Goal: Information Seeking & Learning: Learn about a topic

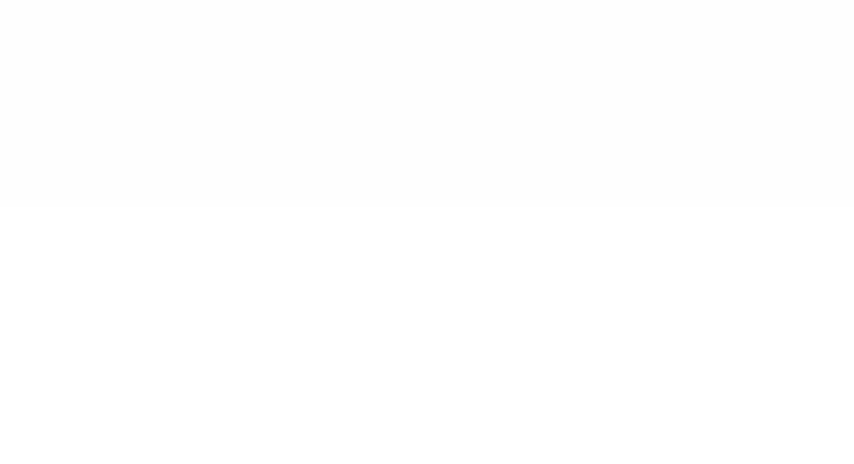
type input "******"
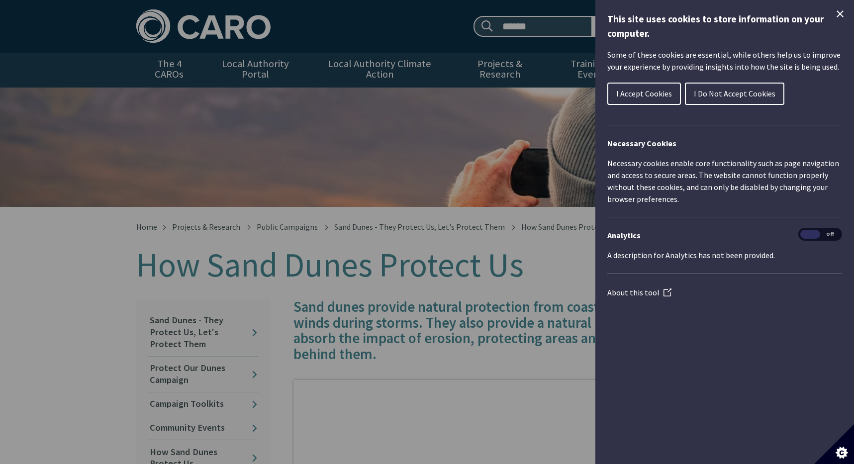
click at [840, 14] on icon "Close Cookie Control" at bounding box center [840, 13] width 7 height 7
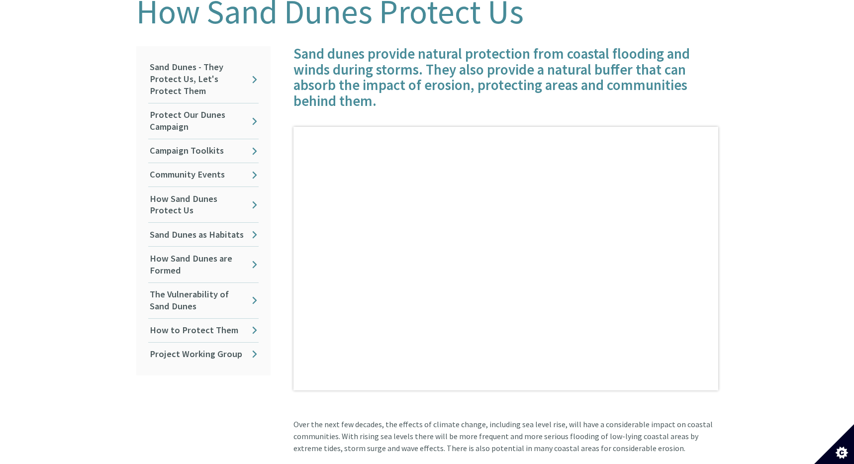
scroll to position [225, 0]
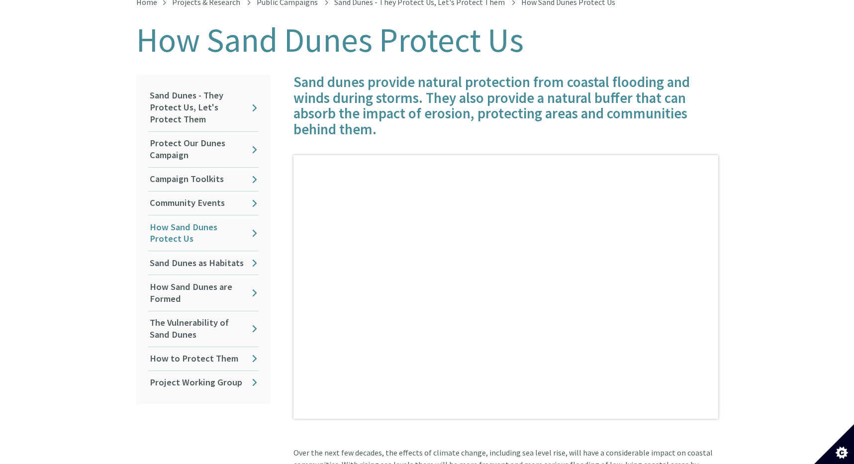
click at [248, 225] on link "How Sand Dunes Protect Us" at bounding box center [203, 232] width 110 height 35
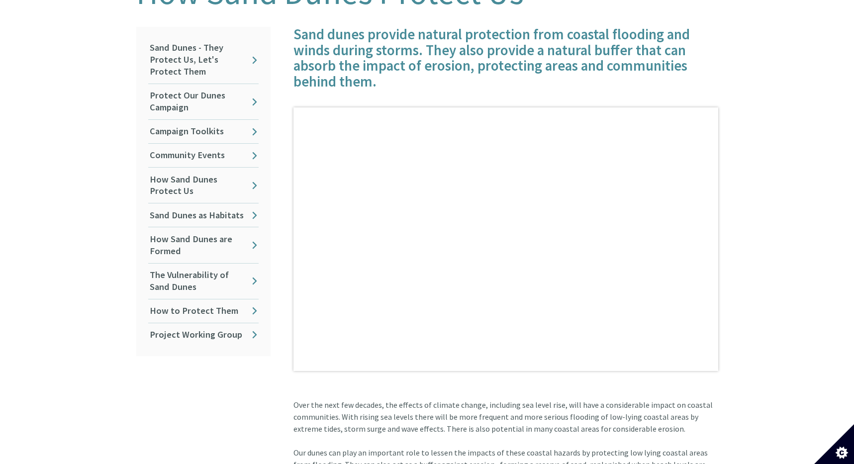
scroll to position [234, 0]
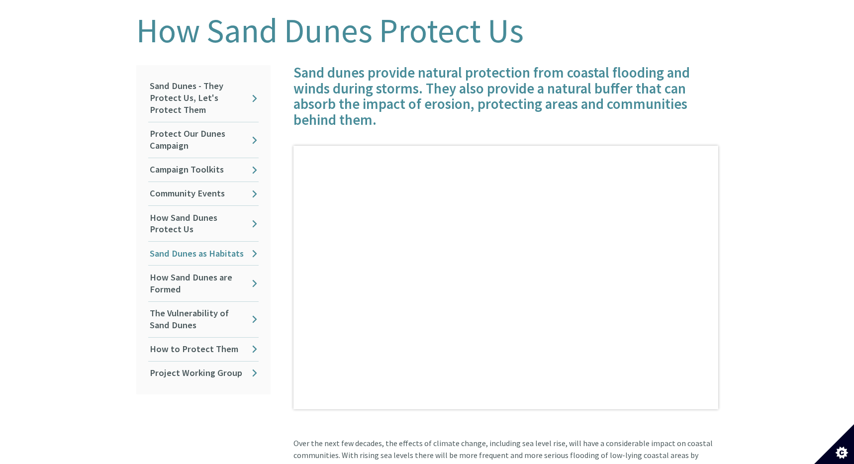
click at [246, 242] on link "Sand Dunes as Habitats" at bounding box center [203, 253] width 110 height 23
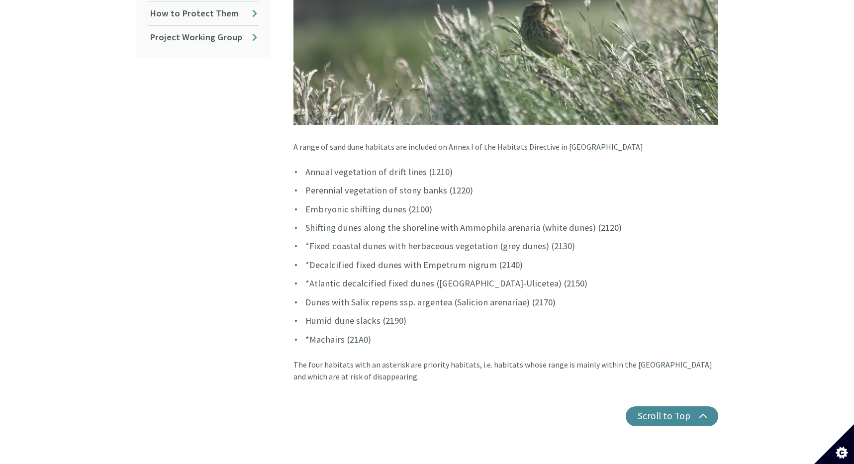
scroll to position [547, 0]
